Goal: Find specific page/section: Find specific page/section

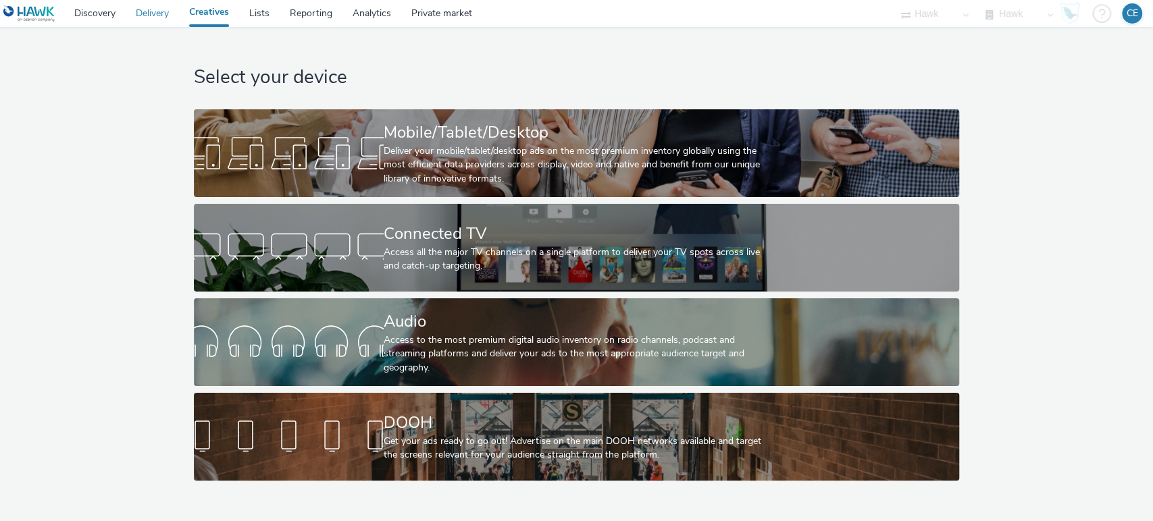
click at [139, 15] on link "Delivery" at bounding box center [152, 13] width 53 height 27
click at [167, 19] on link "Delivery" at bounding box center [152, 13] width 53 height 27
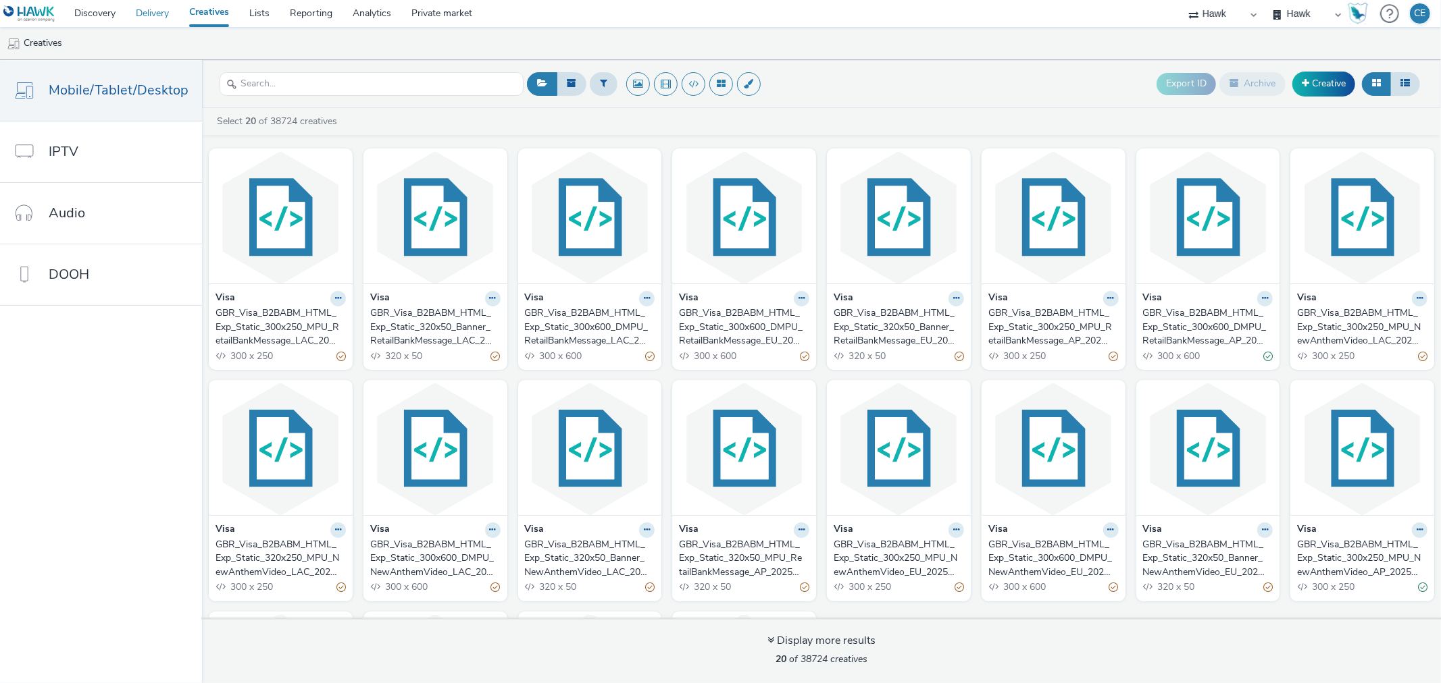
click at [154, 18] on link "Delivery" at bounding box center [152, 13] width 53 height 27
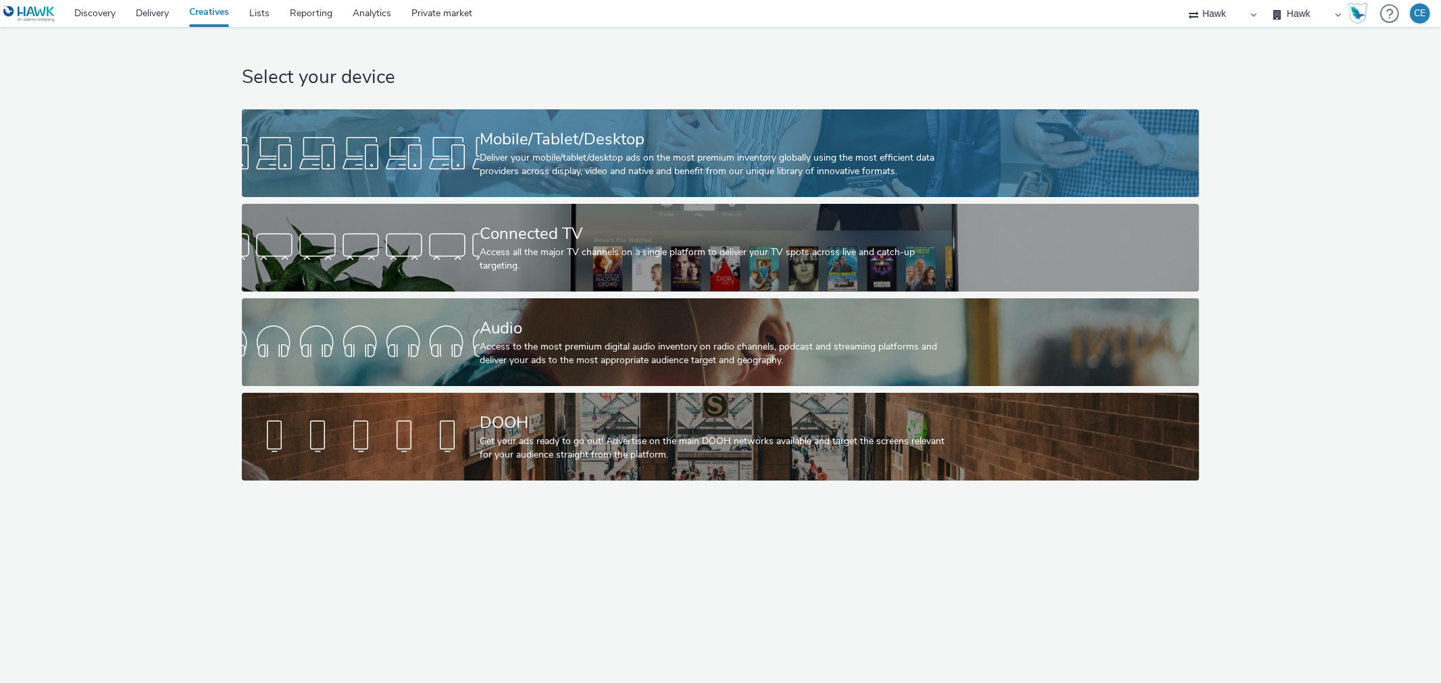
click at [636, 145] on div "Mobile/Tablet/Desktop" at bounding box center [718, 140] width 476 height 24
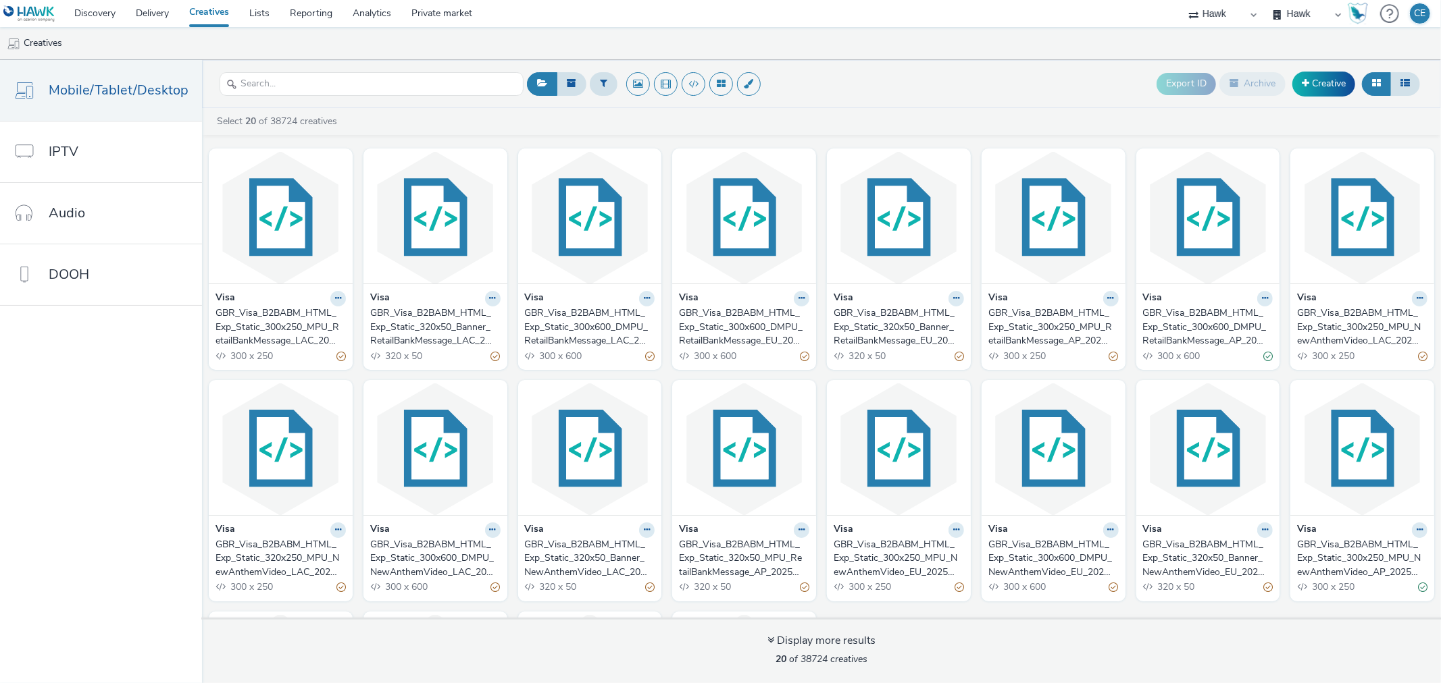
click at [309, 316] on div "GBR_Visa_B2BABM_HTML_Exp_Static_300x250_MPU_RetailBankMessage_LAC_20250808" at bounding box center [277, 327] width 125 height 41
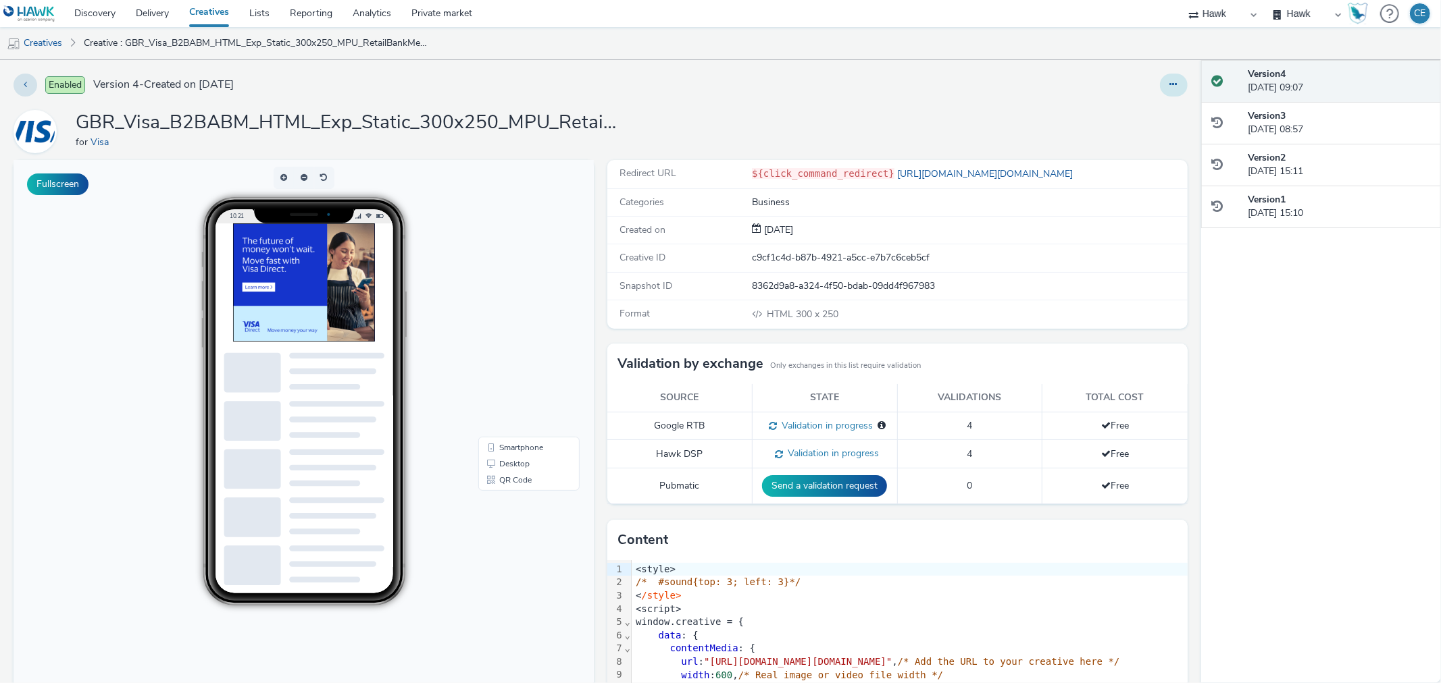
click at [1160, 93] on button at bounding box center [1174, 85] width 28 height 23
click at [1140, 120] on link "Edit" at bounding box center [1136, 112] width 101 height 27
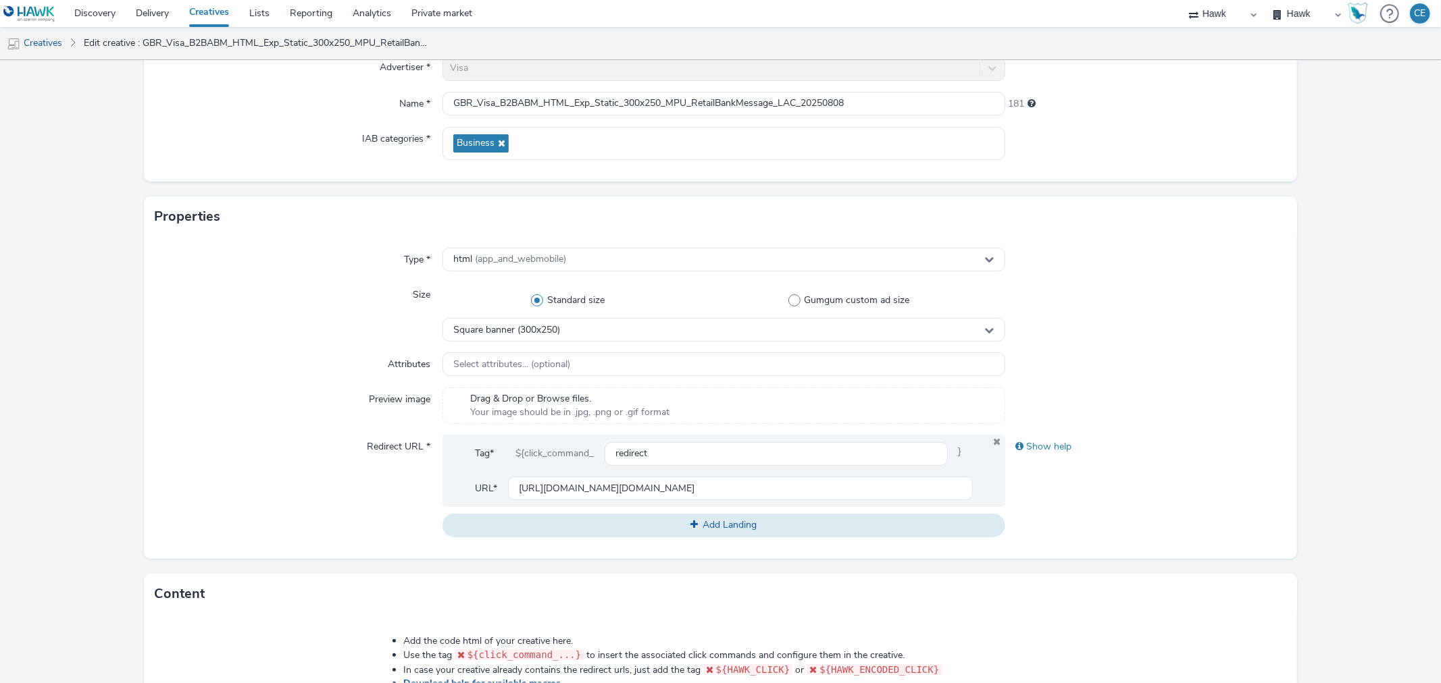
scroll to position [150, 0]
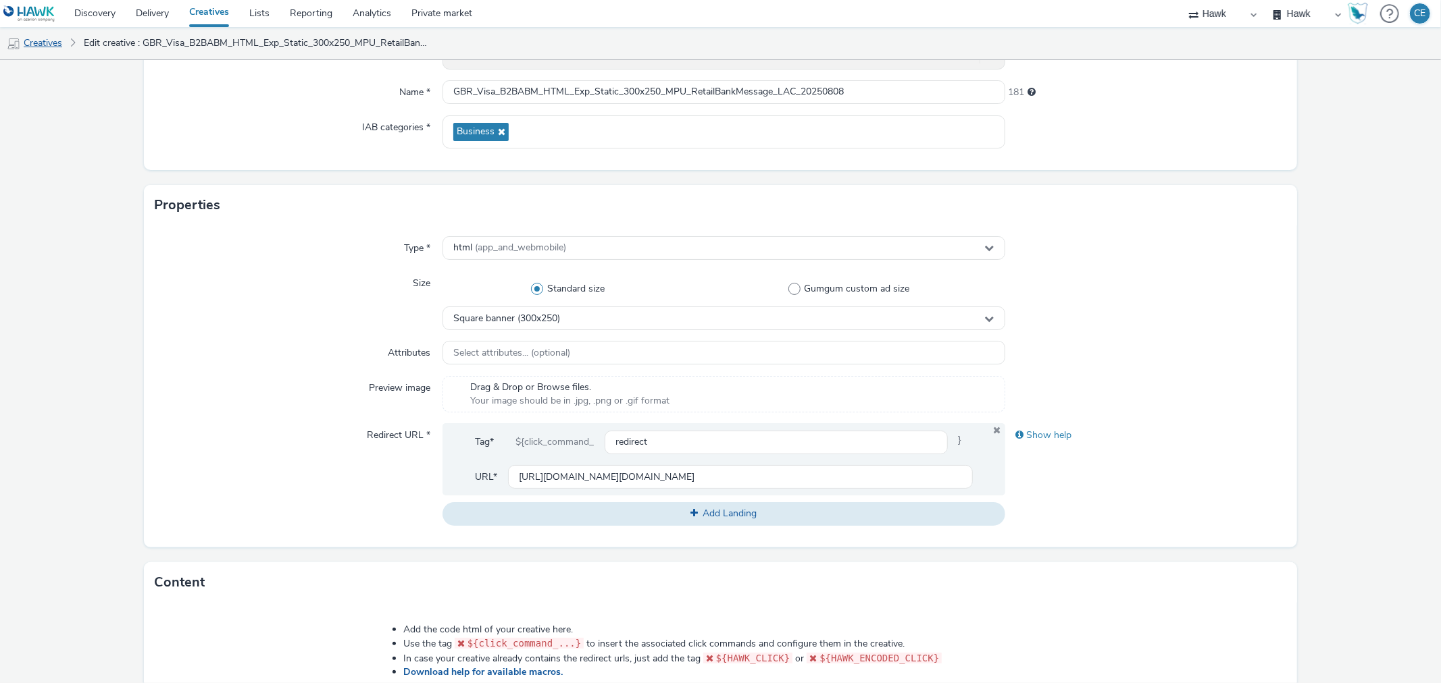
click at [54, 27] on div "Discovery Delivery Creatives Lists Reporting Analytics Private market Hawk Hawk…" at bounding box center [720, 341] width 1441 height 683
click at [54, 42] on link "Creatives" at bounding box center [34, 43] width 69 height 32
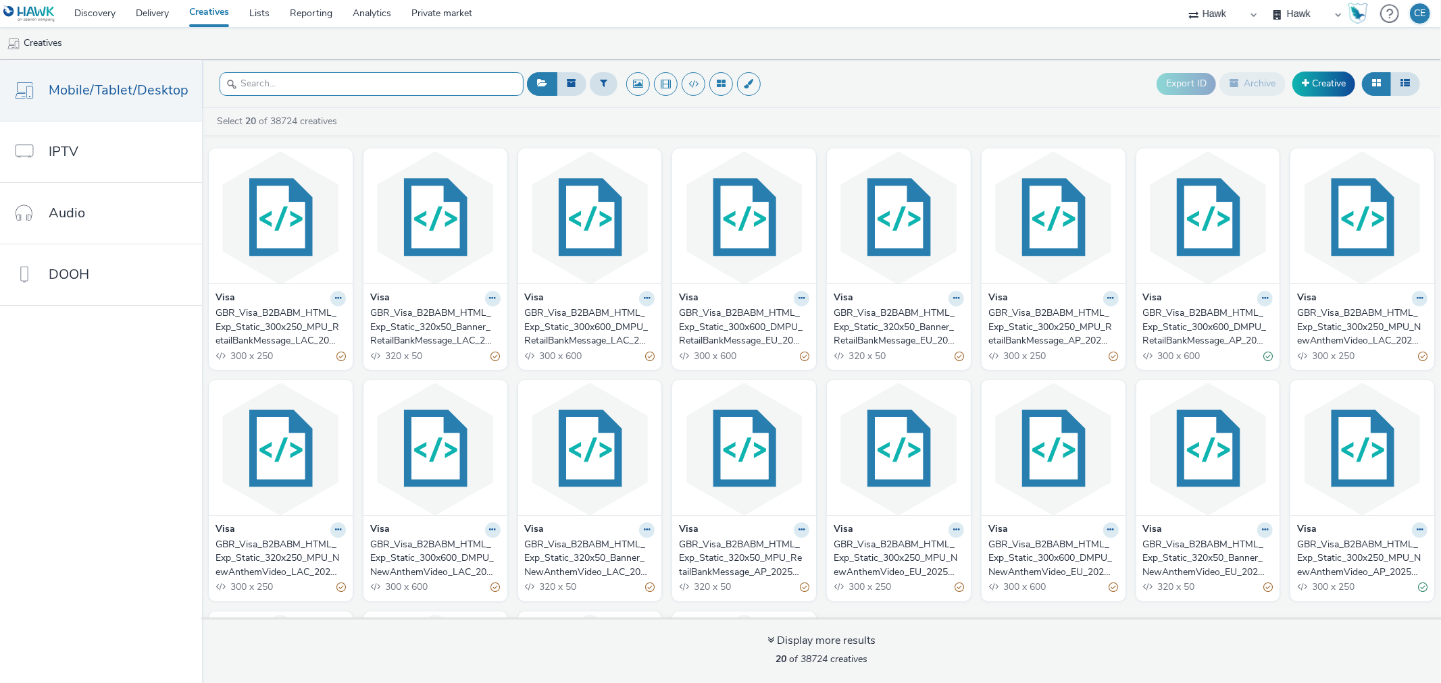
click at [351, 77] on input "text" at bounding box center [371, 84] width 304 height 24
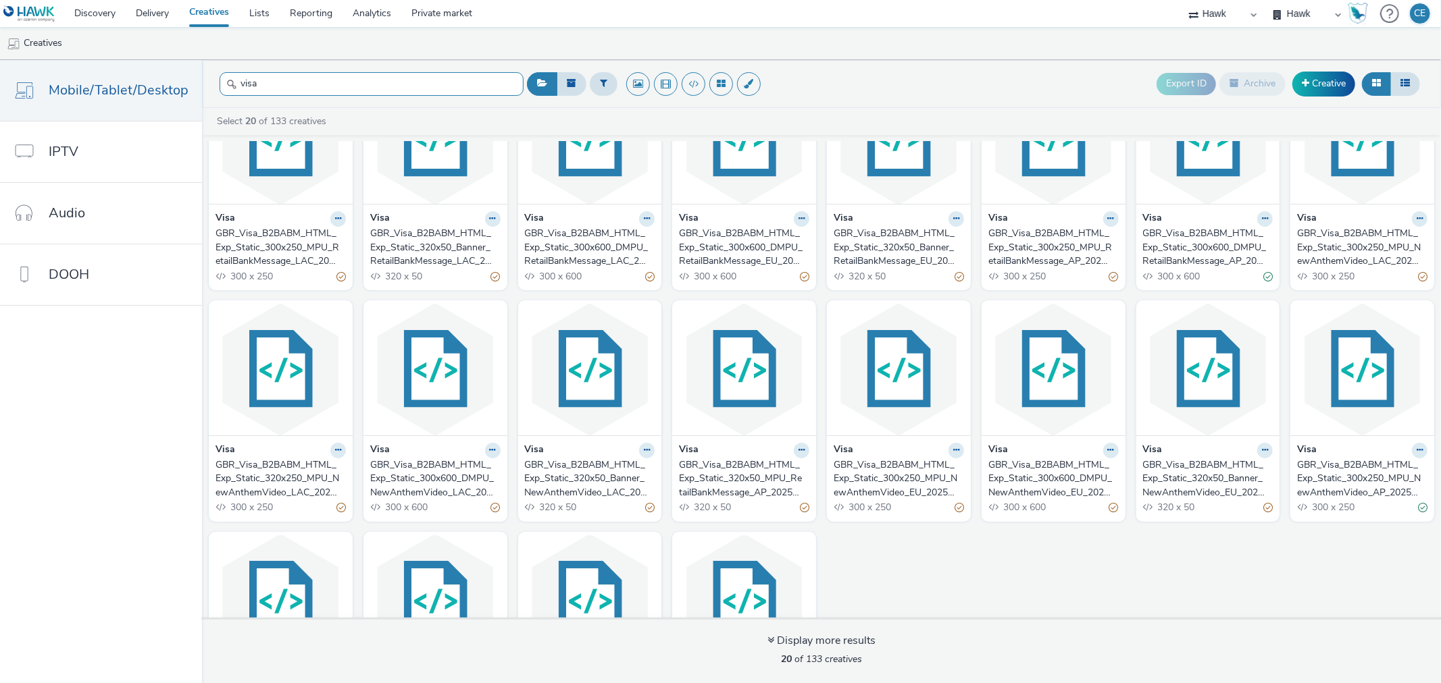
scroll to position [219, 0]
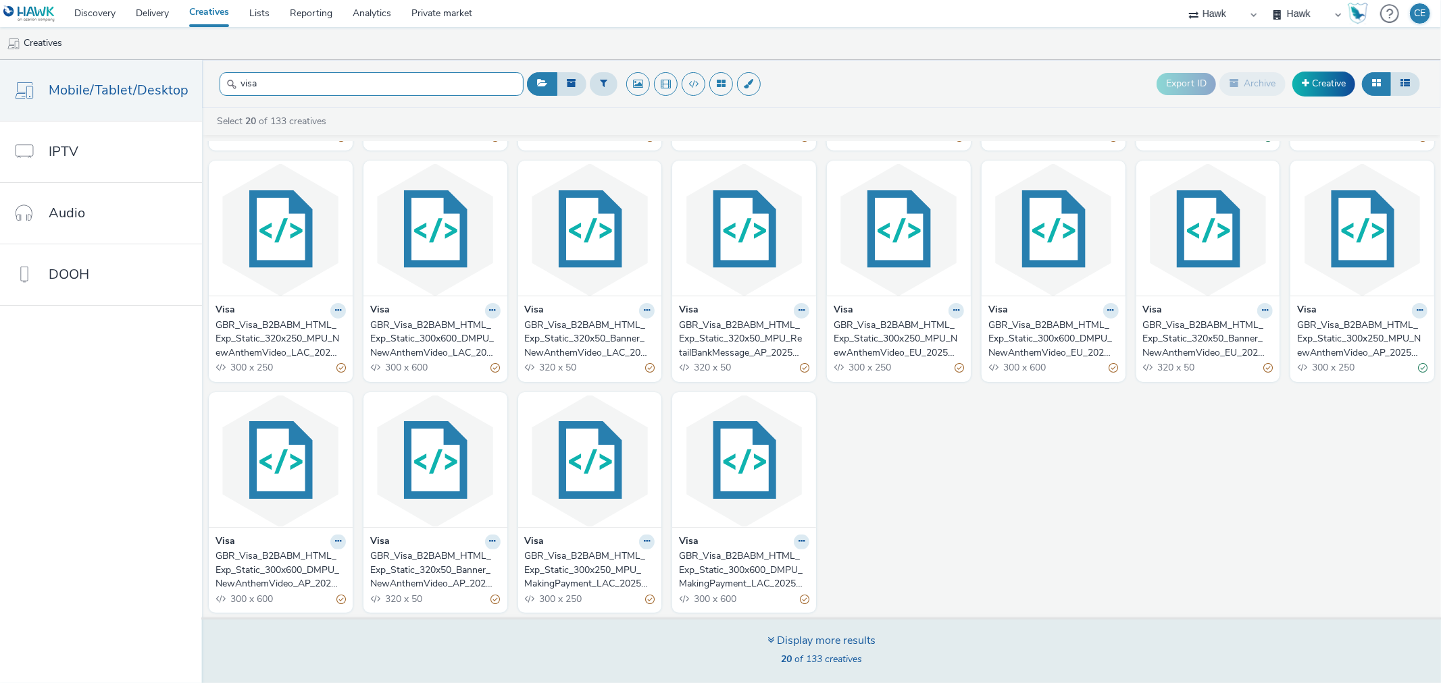
type input "visa"
click at [823, 640] on div "Display more results" at bounding box center [821, 642] width 108 height 16
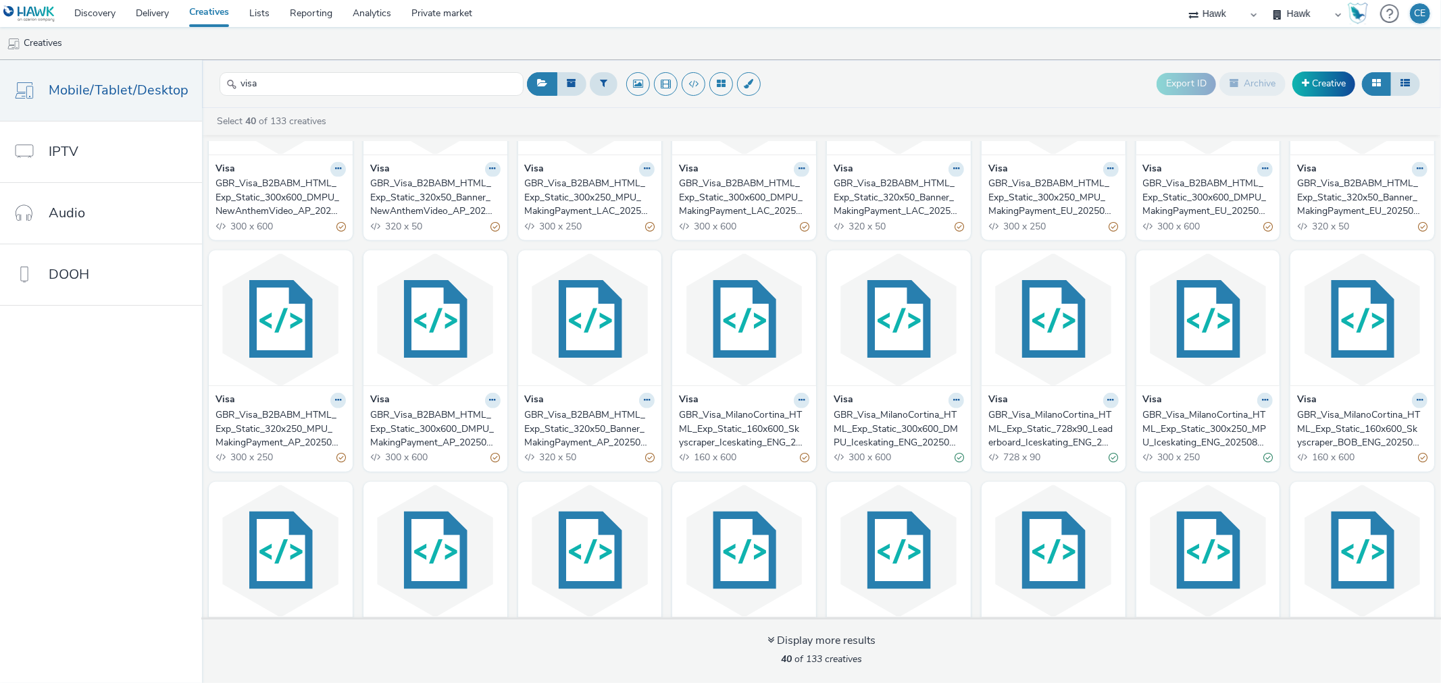
scroll to position [595, 0]
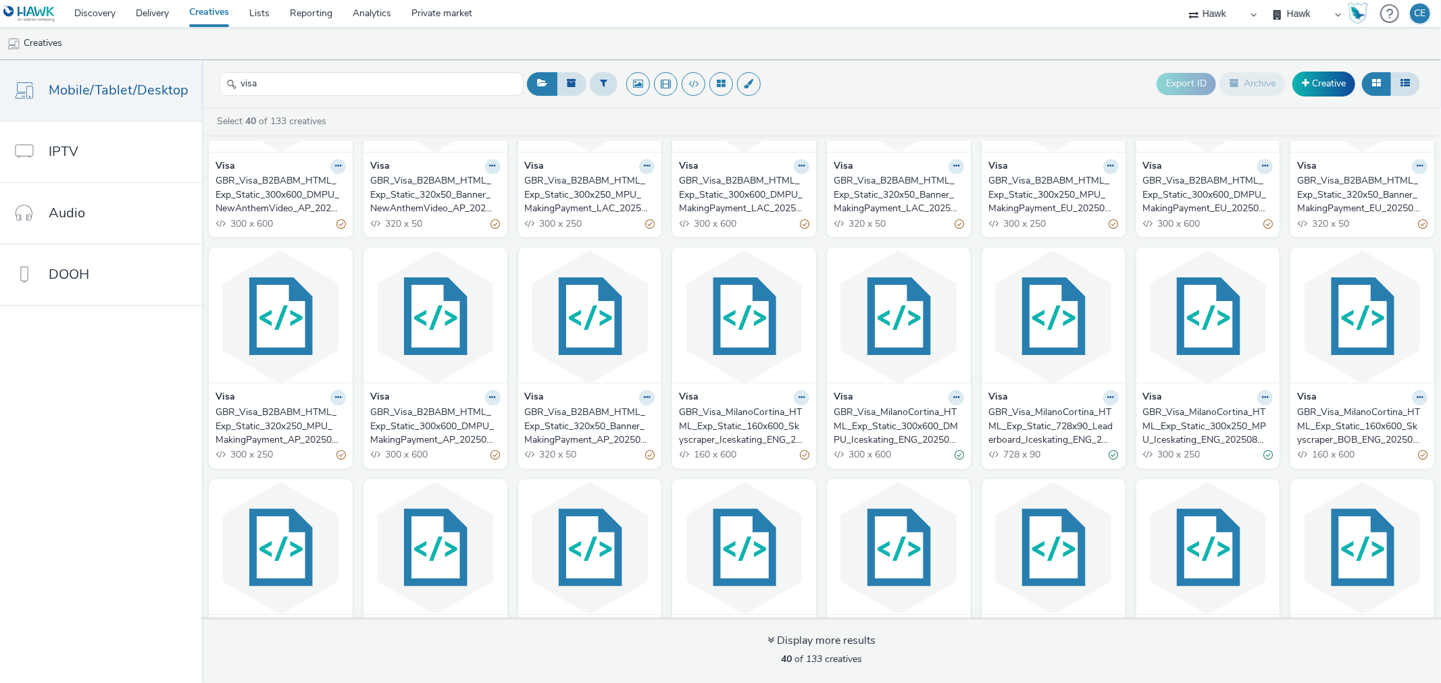
click at [725, 421] on div "GBR_Visa_MilanoCortina_HTML_Exp_Static_160x600_Skyscraper_Iceskating_ENG_202508…" at bounding box center [741, 426] width 125 height 41
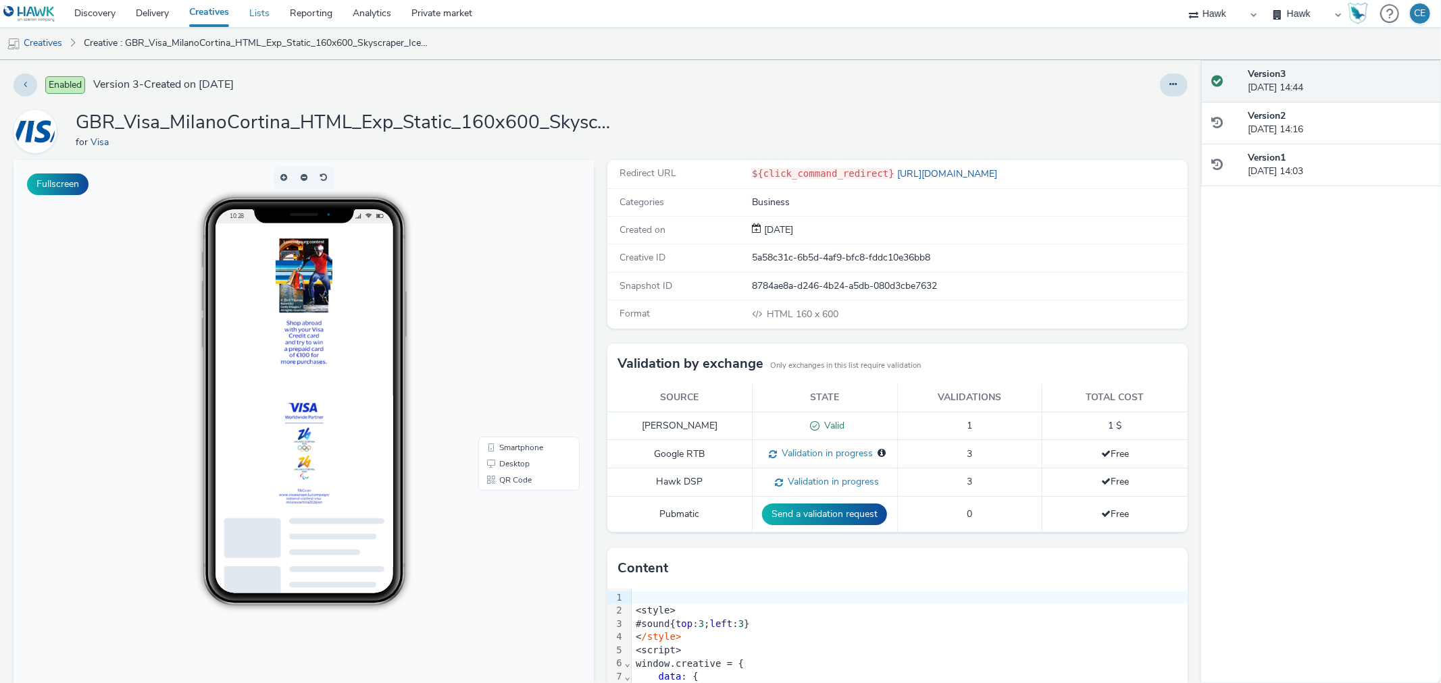
click at [265, 16] on link "Lists" at bounding box center [259, 13] width 41 height 27
